Goal: Find specific page/section: Find specific page/section

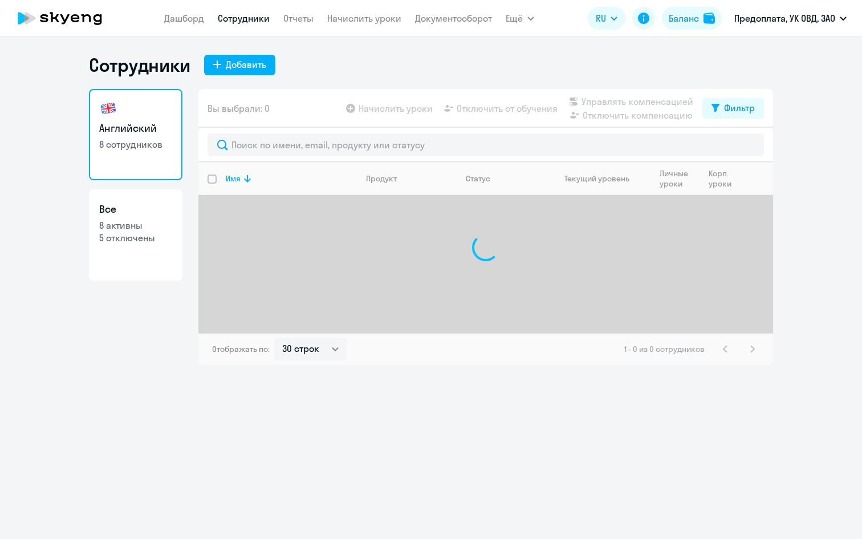
select select "30"
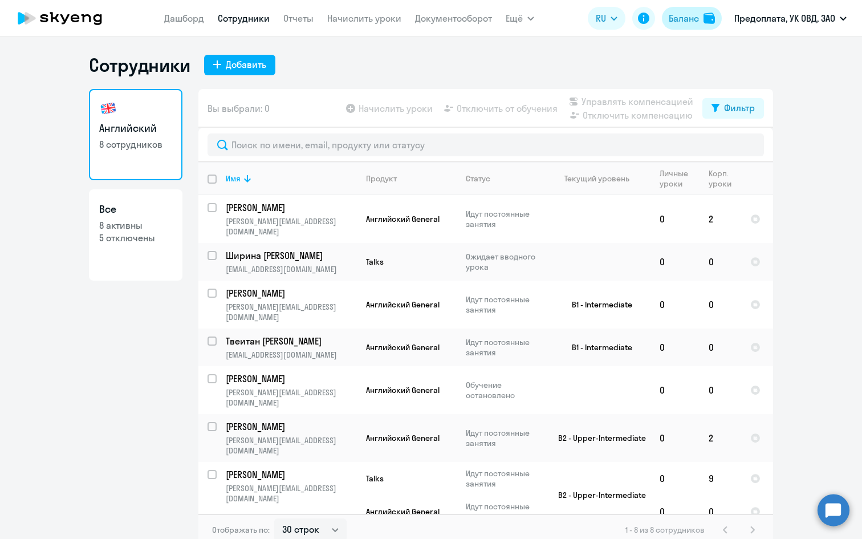
click at [669, 20] on div "Баланс" at bounding box center [683, 18] width 30 height 14
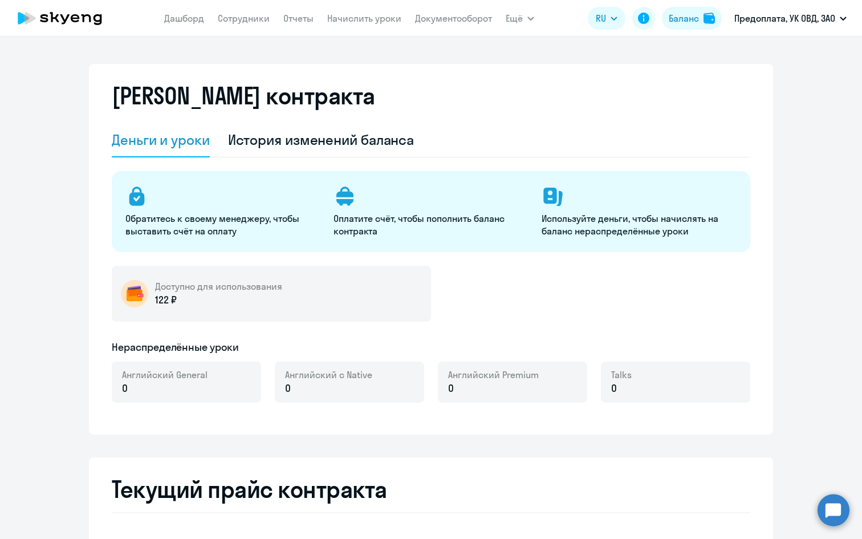
select select "english_adult_not_native_speaker"
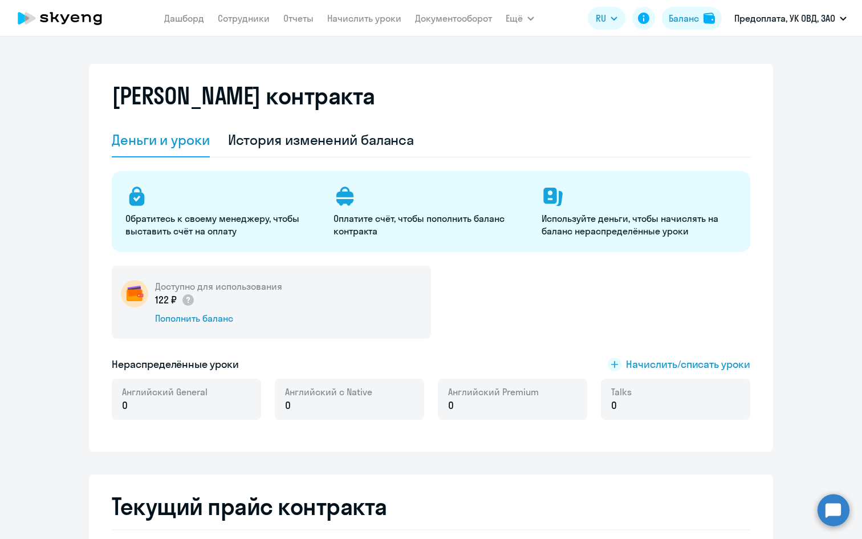
click at [230, 26] on nav "[PERSON_NAME] Отчеты Начислить уроки Документооборот" at bounding box center [328, 18] width 328 height 23
click at [230, 22] on link "Сотрудники" at bounding box center [244, 18] width 52 height 11
select select "30"
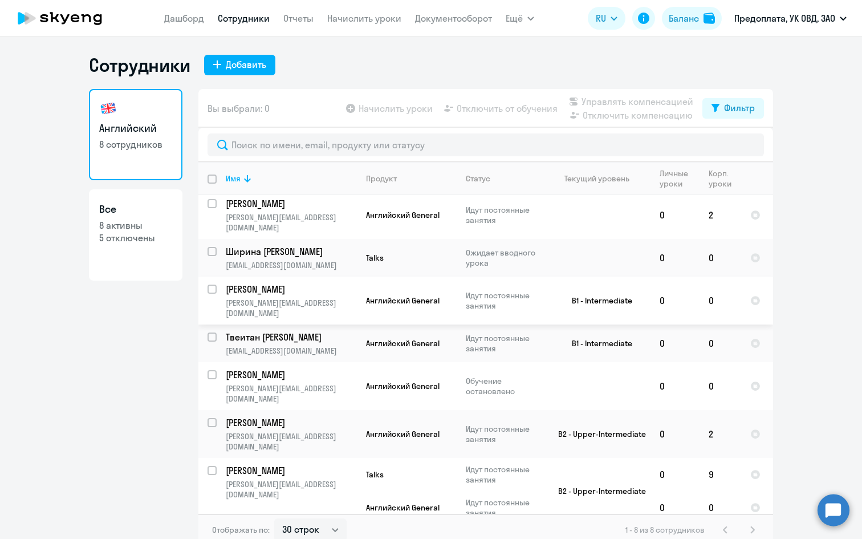
scroll to position [7, 0]
